Goal: Task Accomplishment & Management: Understand process/instructions

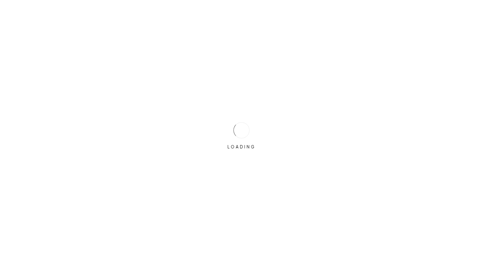
click at [223, 133] on div "LOADING By clicking "Next", you're agreeing to our Terms of Use and Privacy Pol…" at bounding box center [241, 136] width 483 height 272
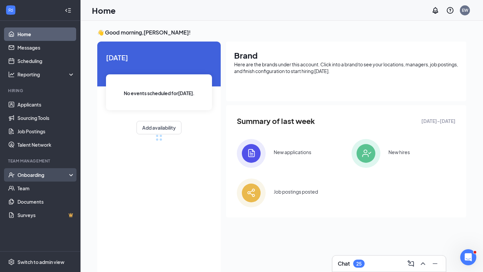
click at [36, 179] on div "Onboarding" at bounding box center [40, 174] width 80 height 13
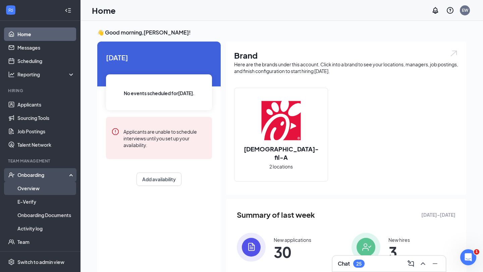
click at [31, 189] on link "Overview" at bounding box center [45, 188] width 57 height 13
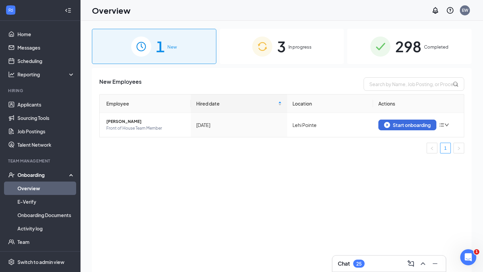
click at [309, 46] on span "In progress" at bounding box center [299, 47] width 23 height 7
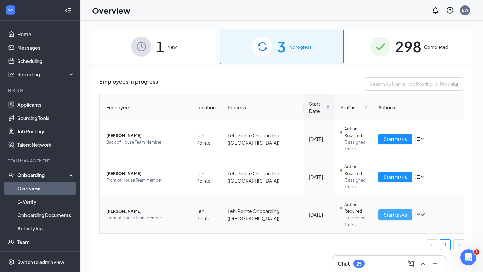
click at [393, 210] on button "Start tasks" at bounding box center [395, 215] width 34 height 11
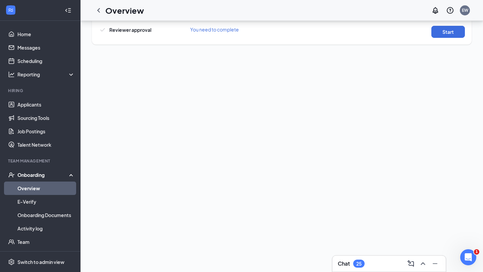
scroll to position [148, 0]
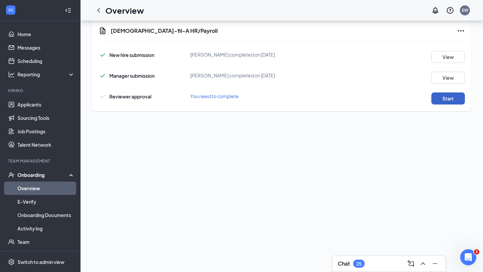
click at [441, 103] on button "Start" at bounding box center [448, 99] width 34 height 12
